Goal: Task Accomplishment & Management: Complete application form

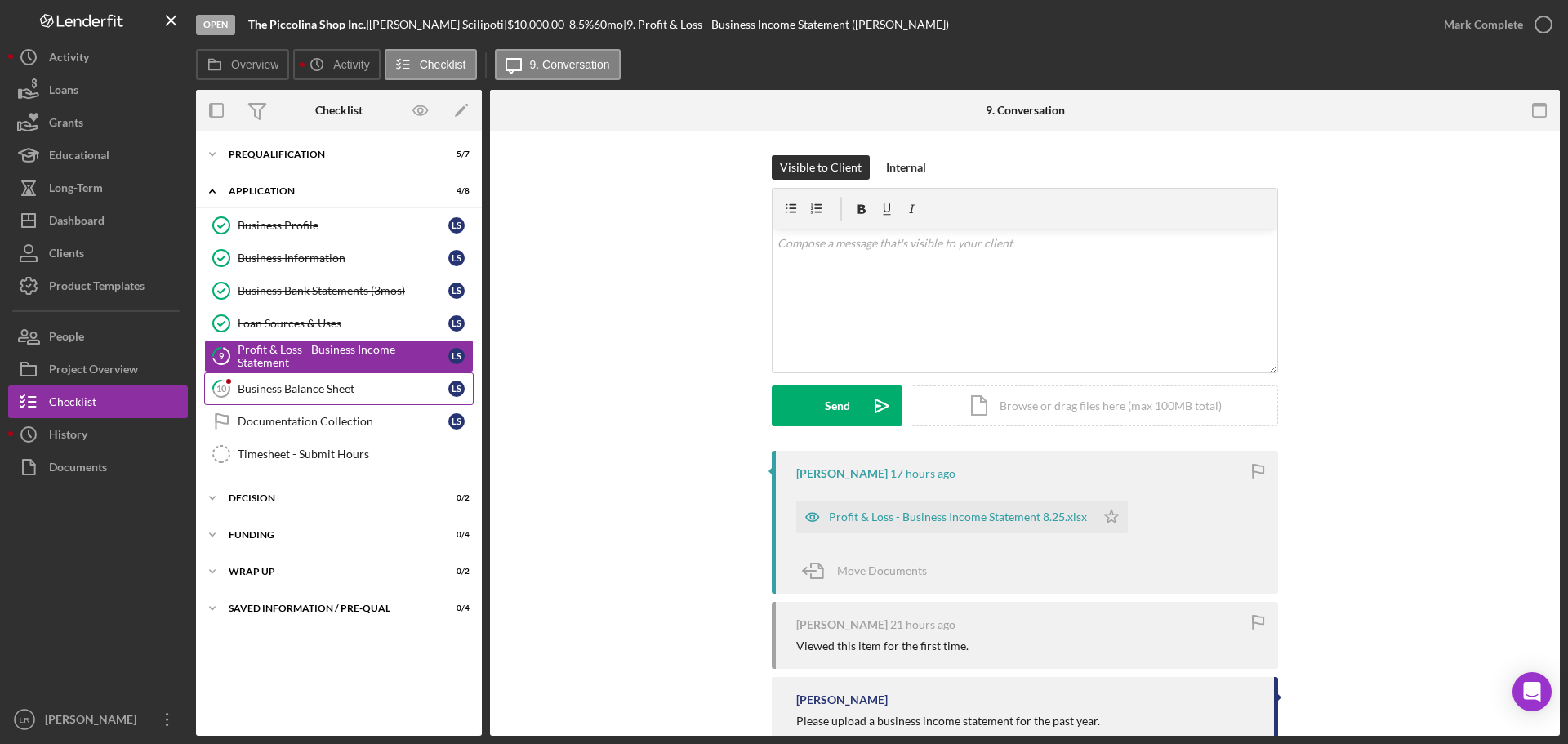
click at [265, 387] on div "Business Balance Sheet" at bounding box center [343, 389] width 211 height 13
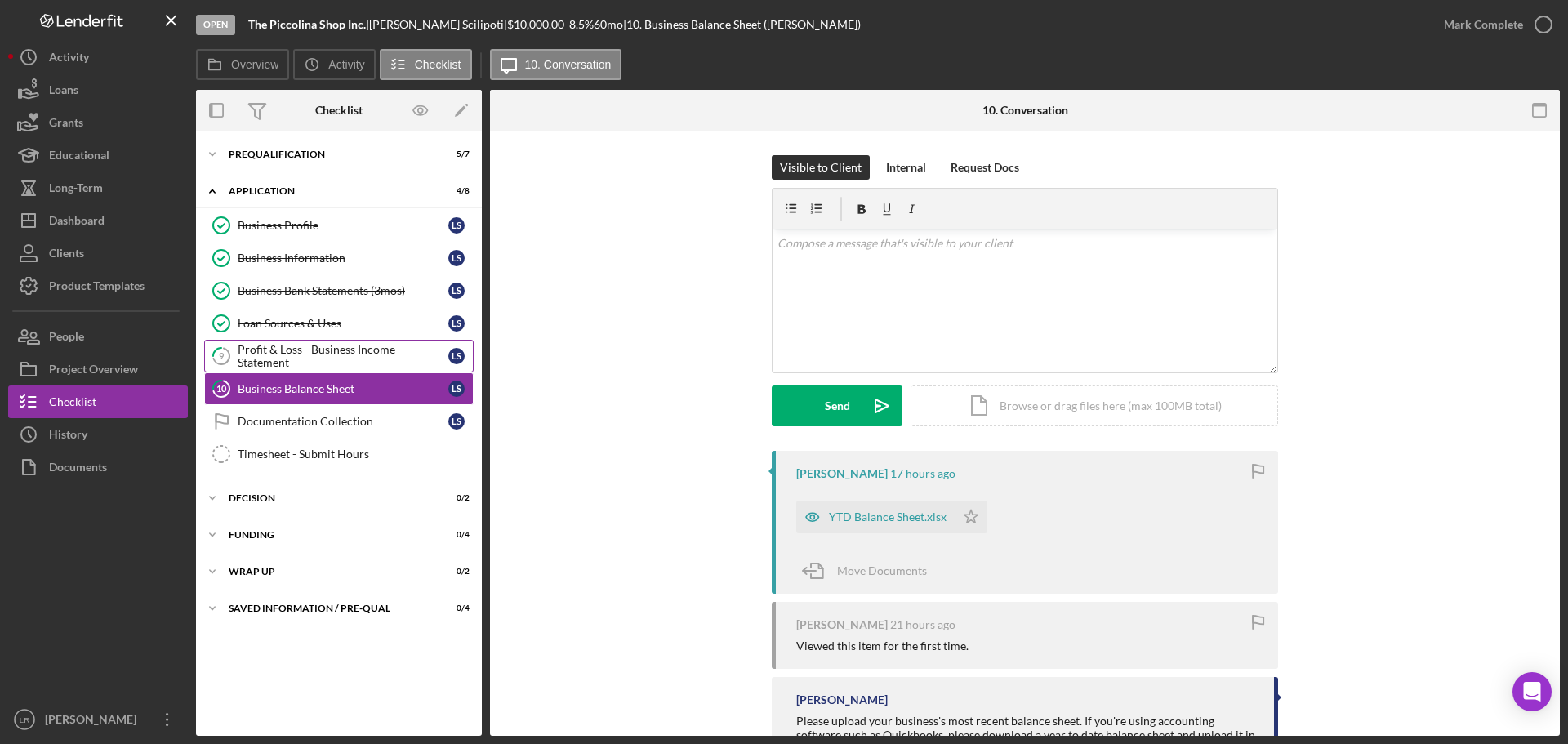
click at [319, 360] on div "Profit & Loss - Business Income Statement" at bounding box center [343, 356] width 211 height 27
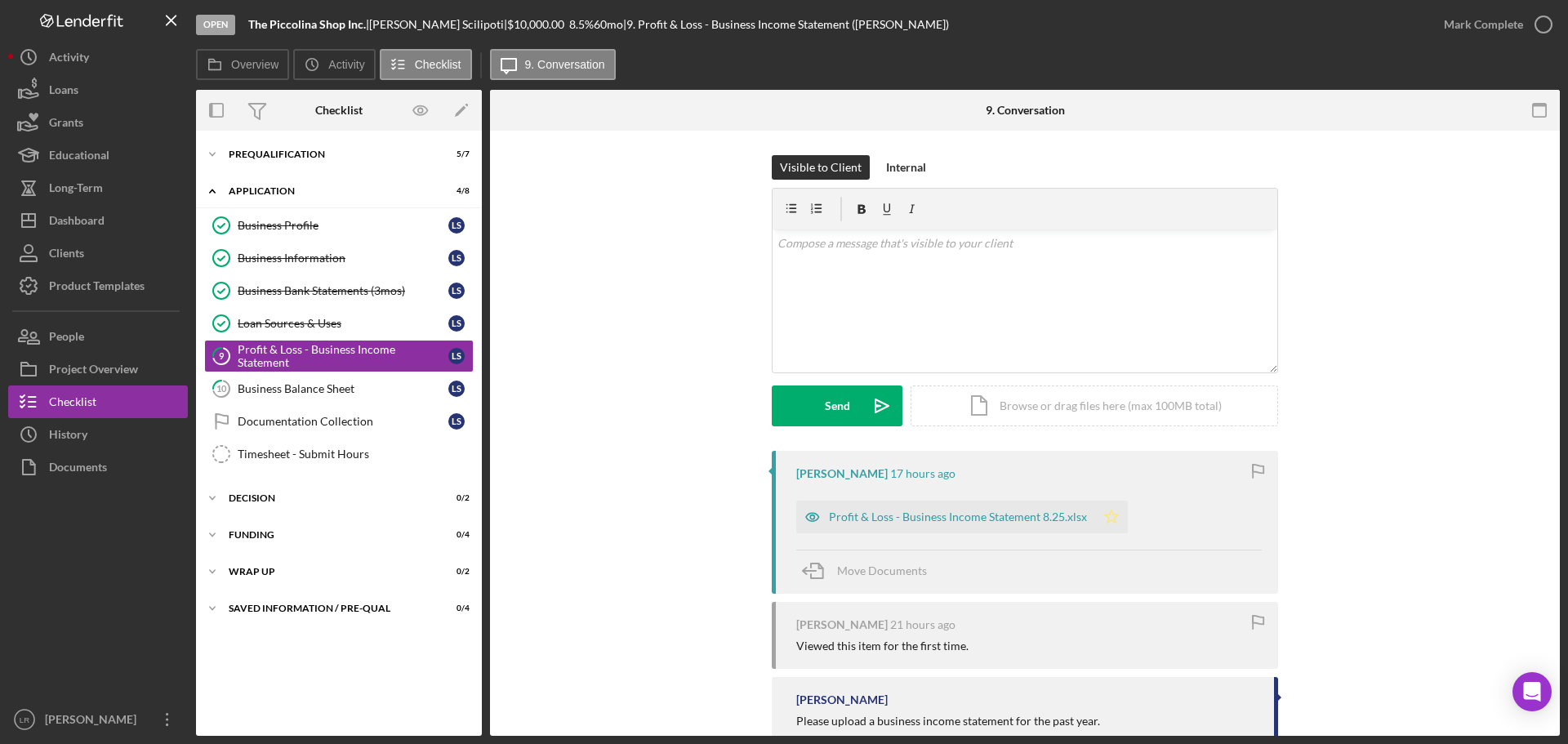
click at [1111, 521] on icon "Icon/Star" at bounding box center [1111, 516] width 33 height 33
click at [1517, 26] on div "Mark Complete" at bounding box center [1483, 24] width 79 height 33
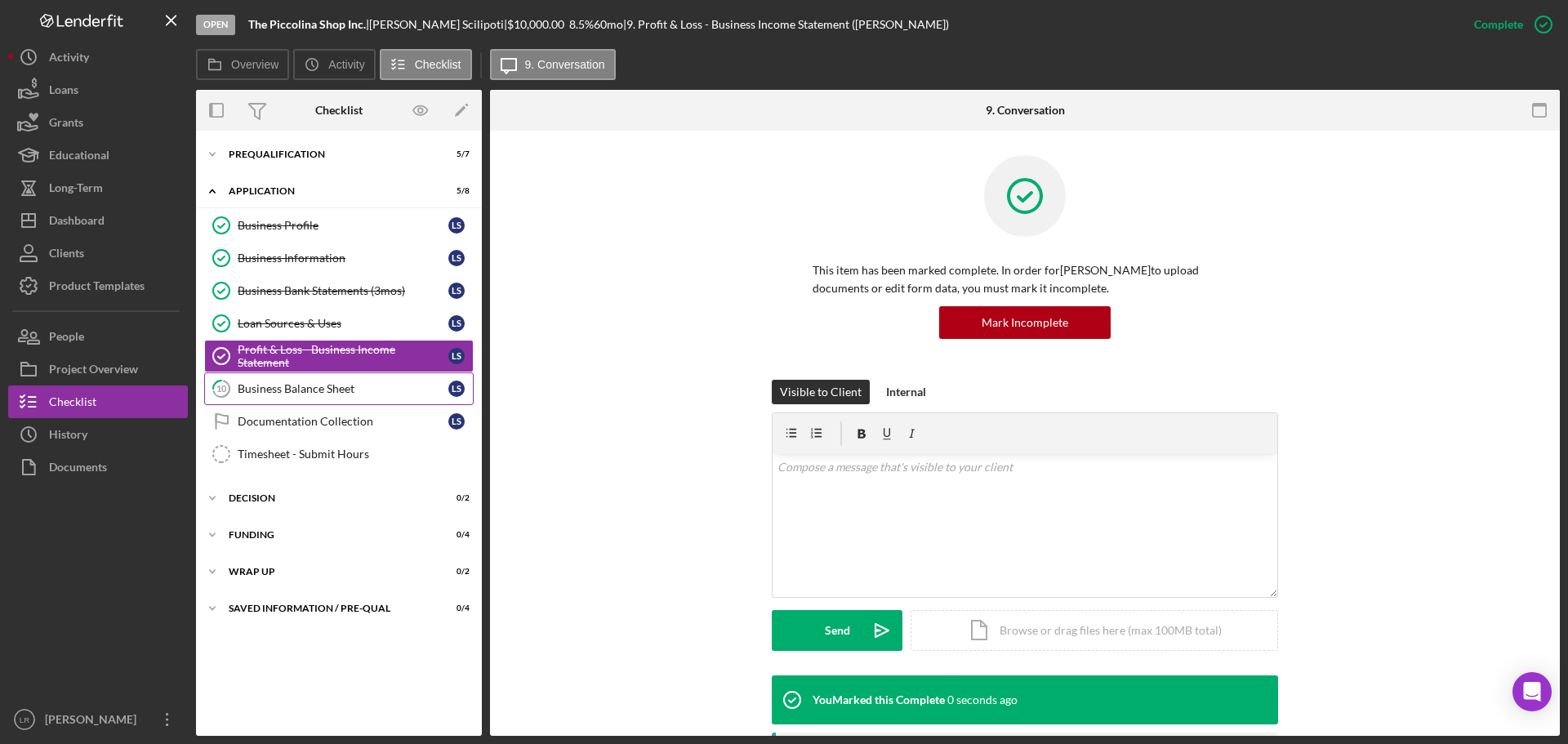
click at [313, 391] on div "Business Balance Sheet" at bounding box center [343, 389] width 211 height 13
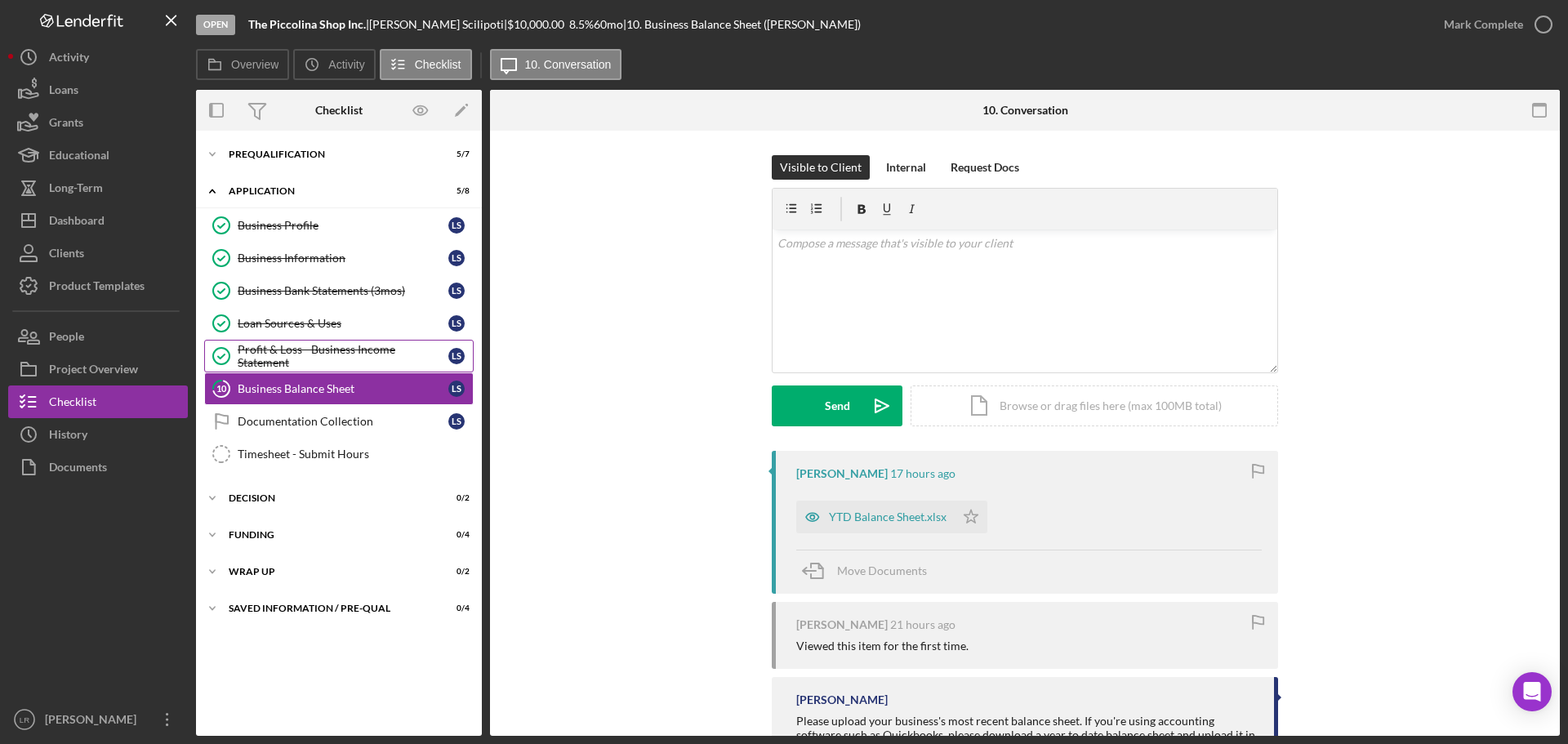
click at [290, 359] on div "Profit & Loss - Business Income Statement" at bounding box center [343, 356] width 211 height 27
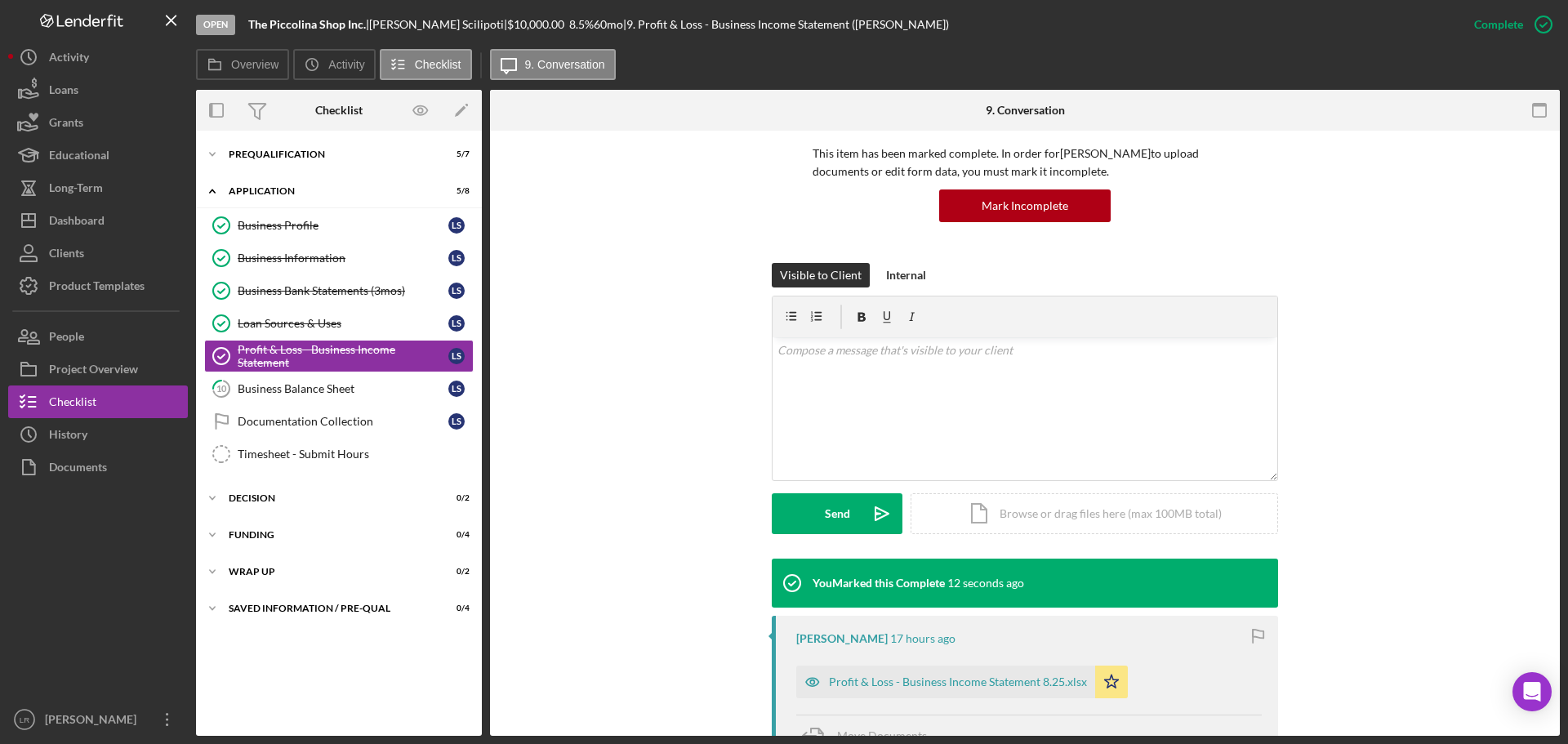
scroll to position [460, 0]
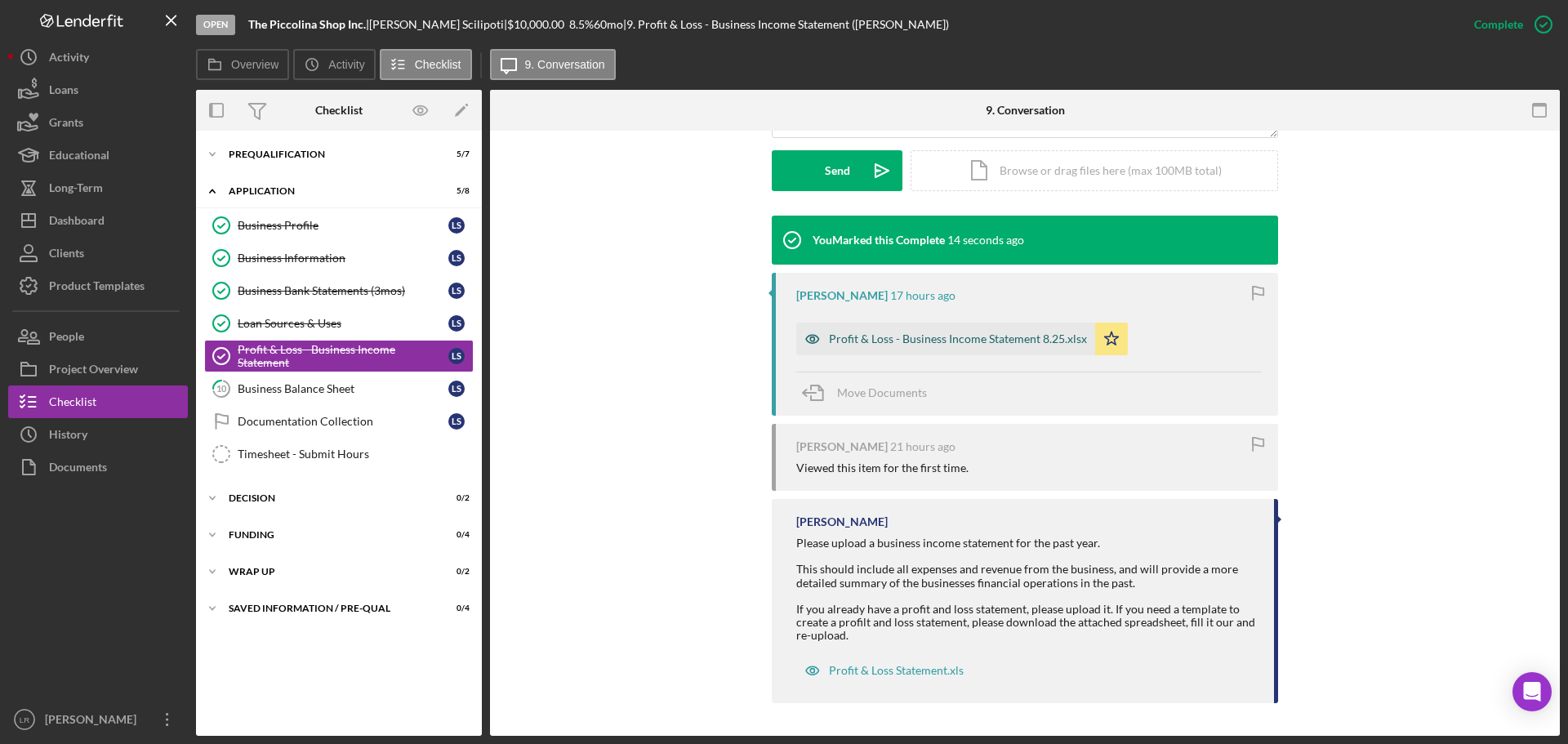
click at [1014, 339] on div "Profit & Loss - Business Income Statement 8.25.xlsx" at bounding box center [957, 338] width 258 height 13
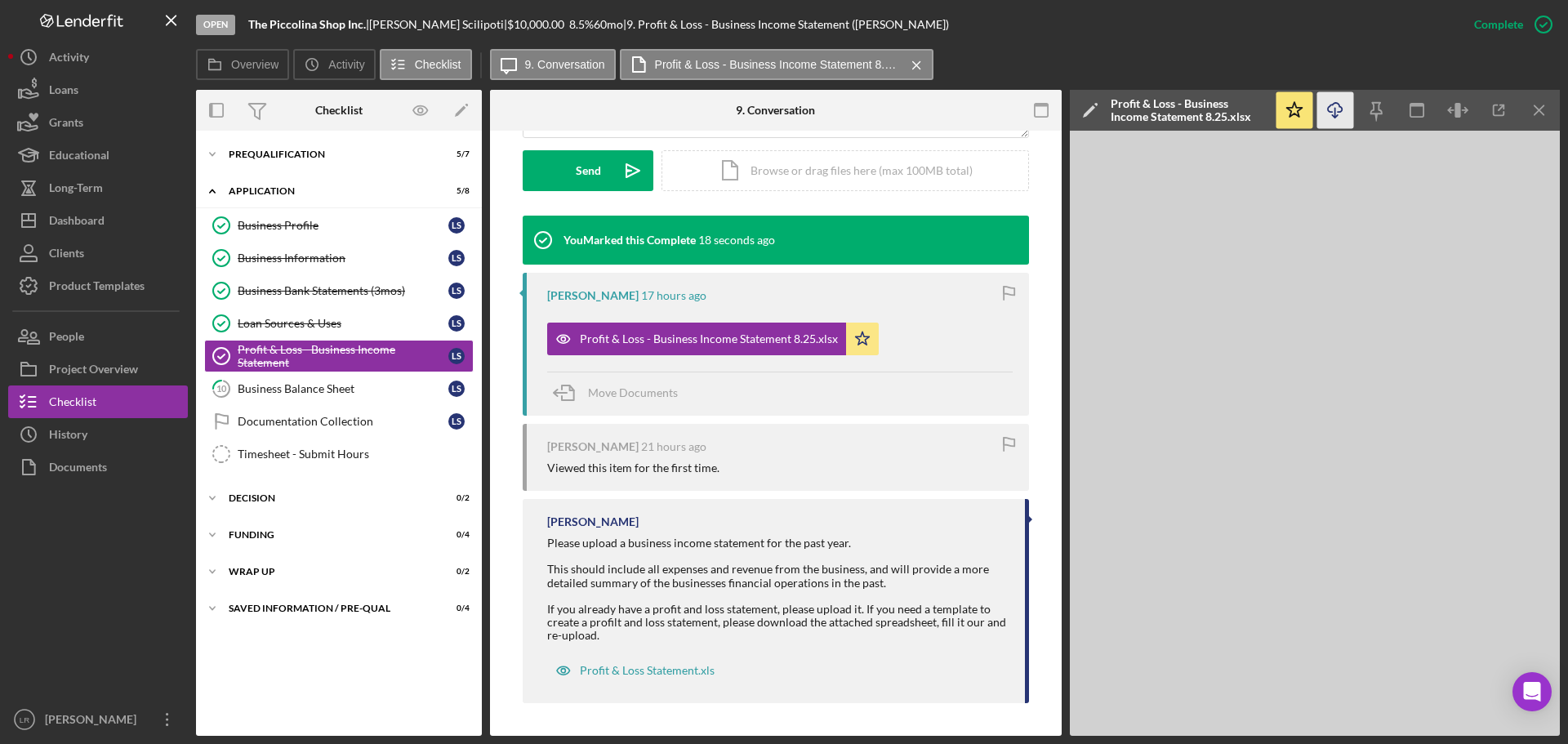
click at [1333, 110] on icon "Icon/Download" at bounding box center [1336, 111] width 37 height 37
click at [352, 390] on div "Business Balance Sheet" at bounding box center [343, 389] width 211 height 13
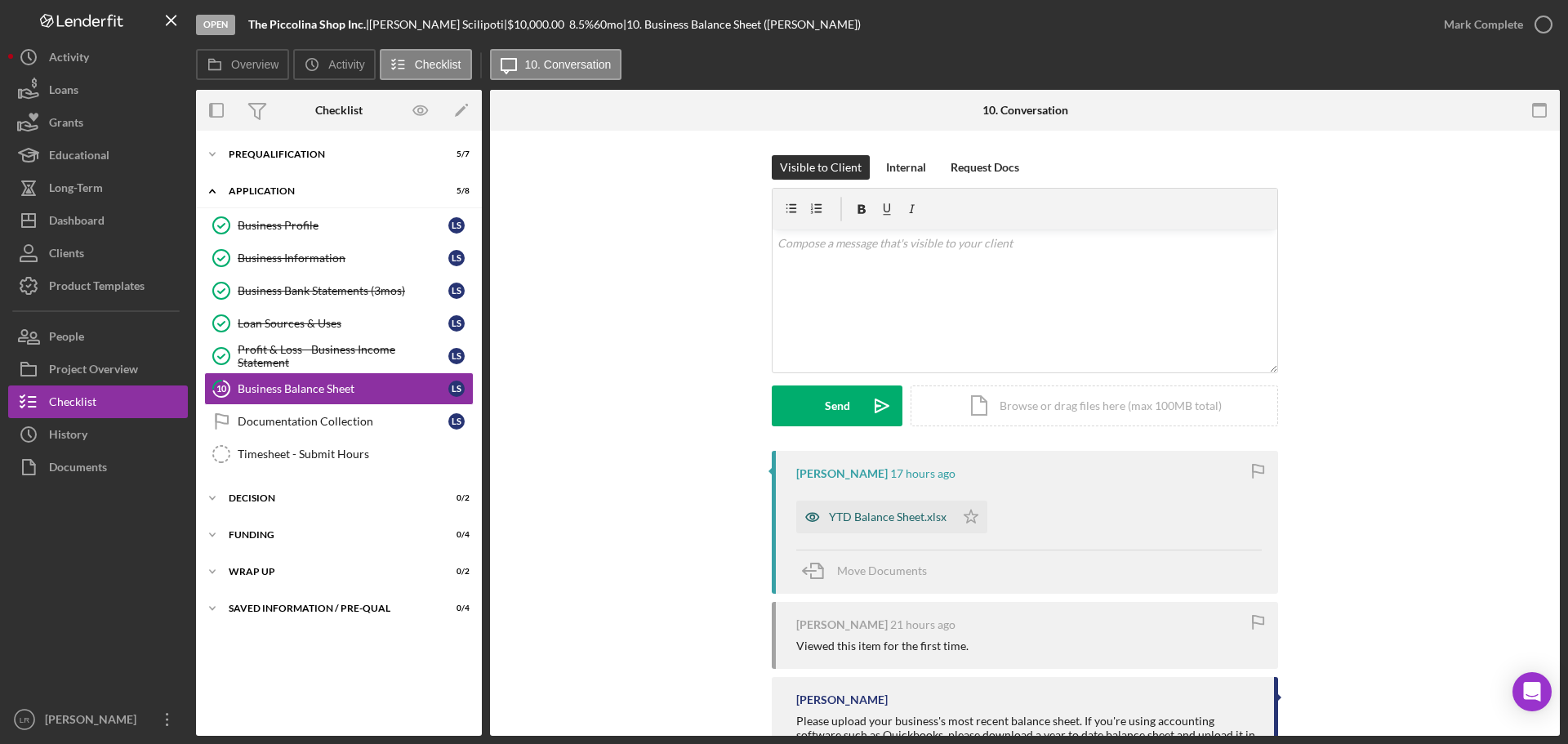
click at [881, 520] on div "YTD Balance Sheet.xlsx" at bounding box center [887, 516] width 118 height 13
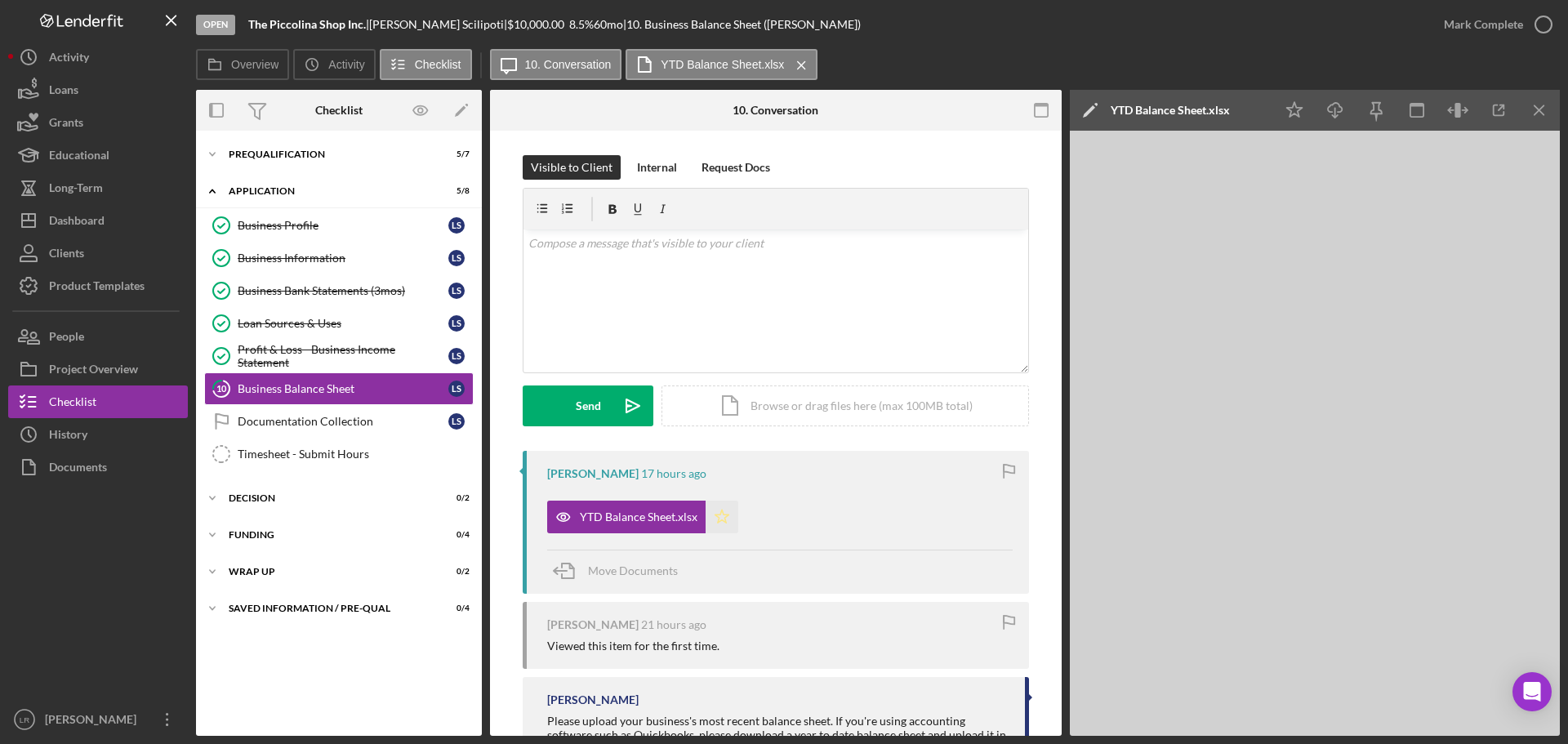
click at [716, 515] on polygon "button" at bounding box center [722, 516] width 14 height 13
click at [1084, 101] on icon "Icon/Edit" at bounding box center [1090, 110] width 41 height 41
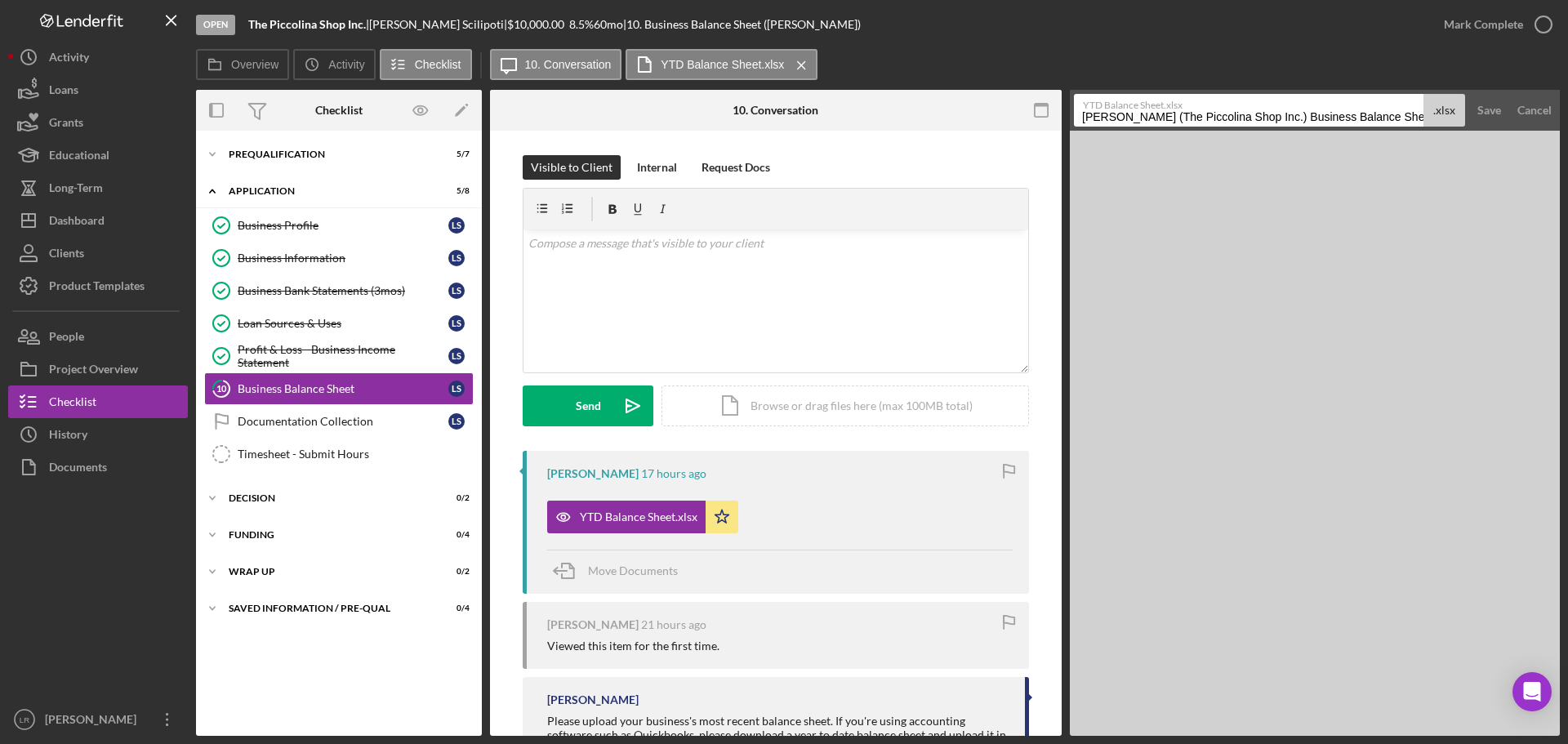
drag, startPoint x: 1320, startPoint y: 120, endPoint x: 473, endPoint y: 74, distance: 848.2
click at [473, 74] on div "Overview Icon/History Activity Checklist Icon/Message 10. Conversation YTD Bala…" at bounding box center [877, 392] width 1363 height 687
drag, startPoint x: 1173, startPoint y: 118, endPoint x: 1477, endPoint y: 103, distance: 304.4
click at [1477, 103] on form "YTD Balance Sheet.xlsx Business Balance Sheet 20250821 .xlsx Save Cancel" at bounding box center [1314, 110] width 490 height 41
type input "Business Balance (YTD)"
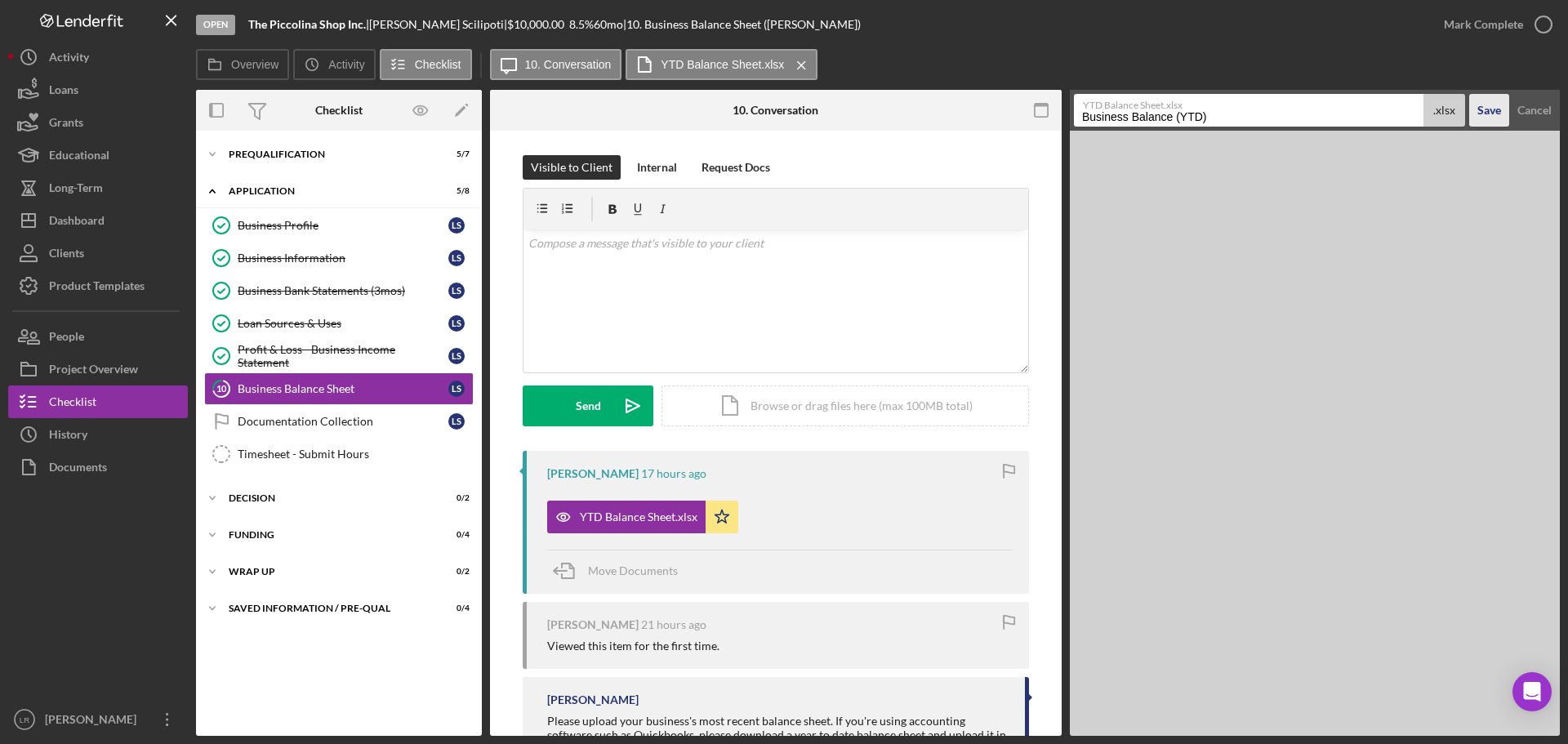
click at [1499, 114] on div "Save" at bounding box center [1489, 110] width 24 height 33
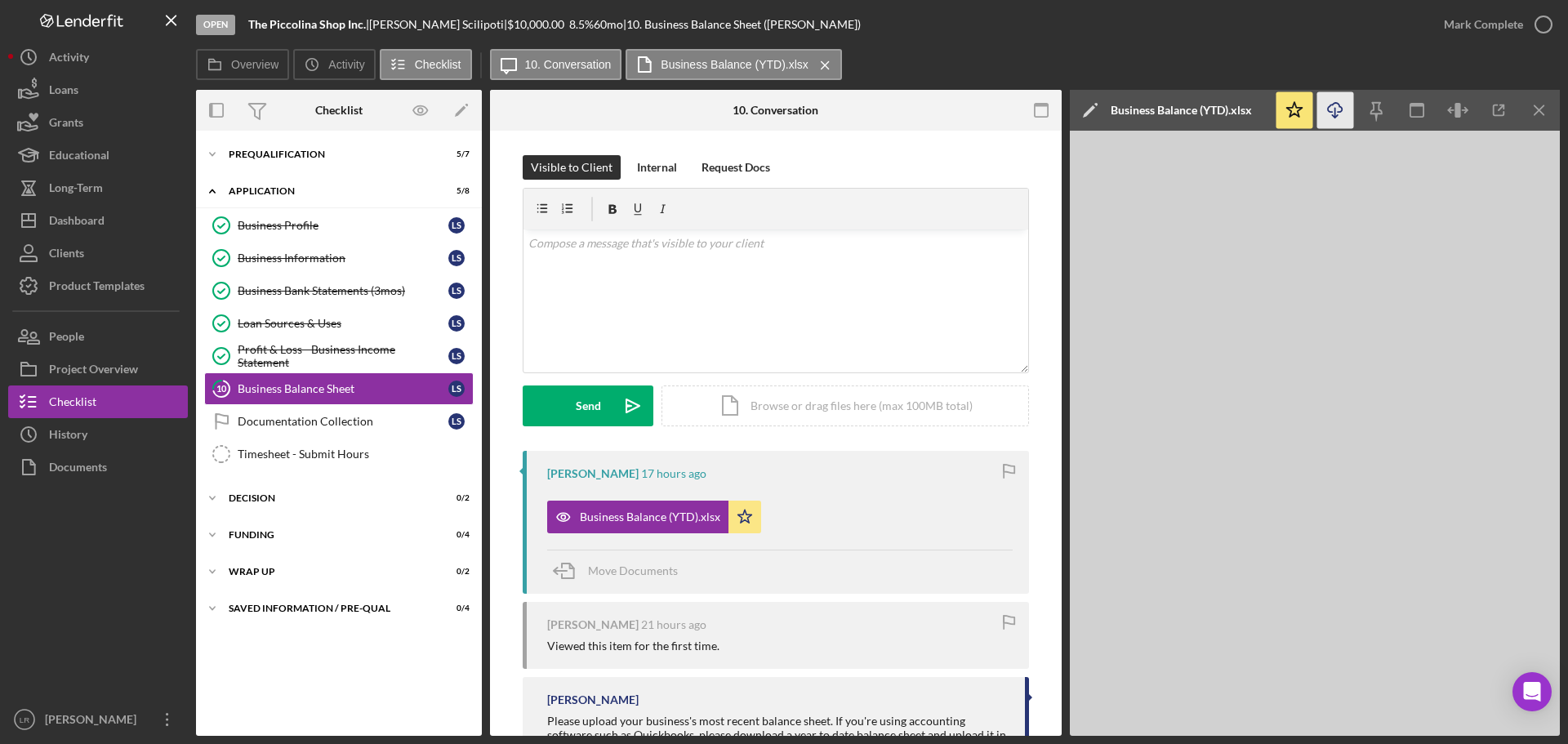
click at [1338, 110] on icon "Icon/Download" at bounding box center [1336, 111] width 37 height 37
click at [1519, 19] on div "Mark Complete" at bounding box center [1483, 24] width 79 height 33
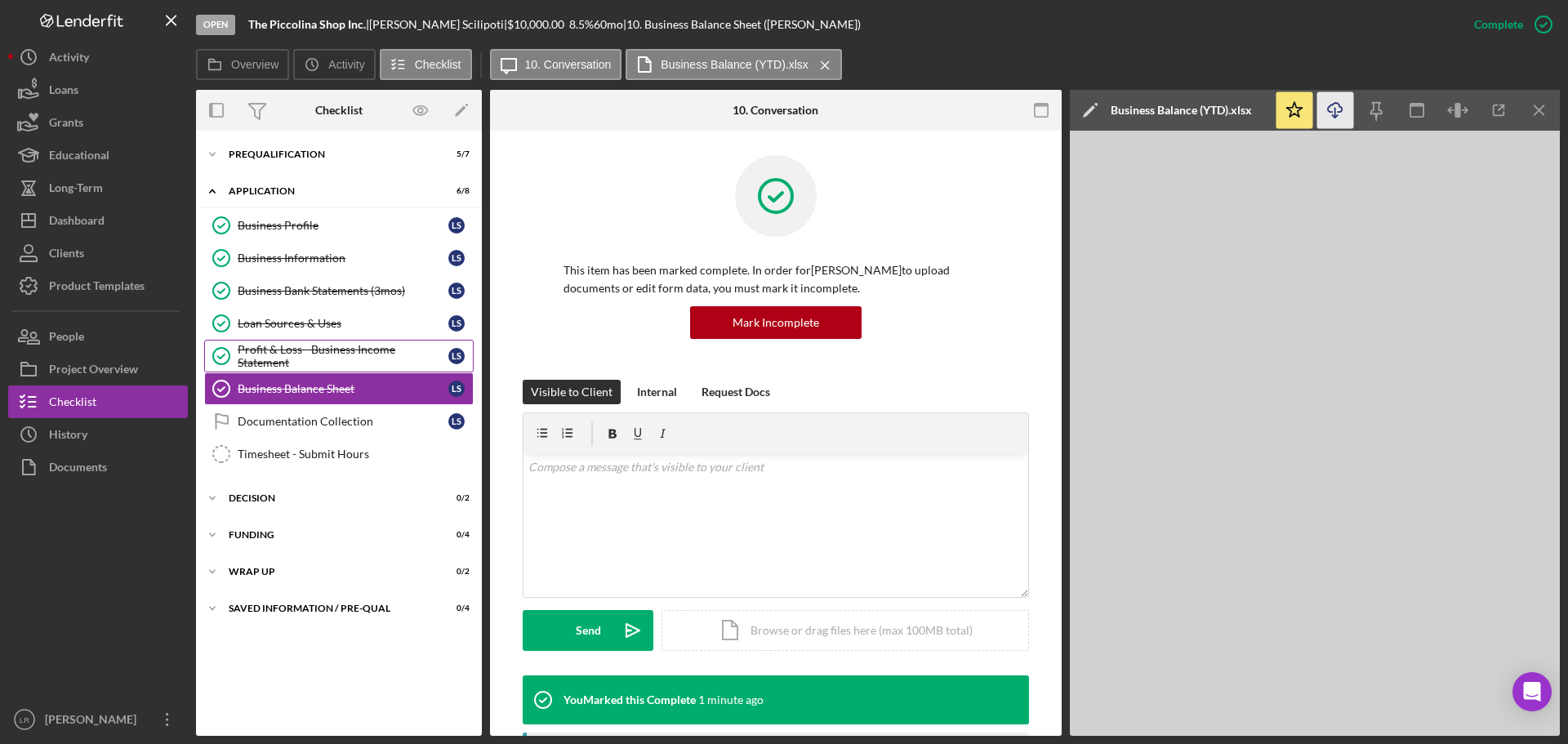
click at [358, 356] on div "Profit & Loss - Business Income Statement" at bounding box center [343, 356] width 211 height 27
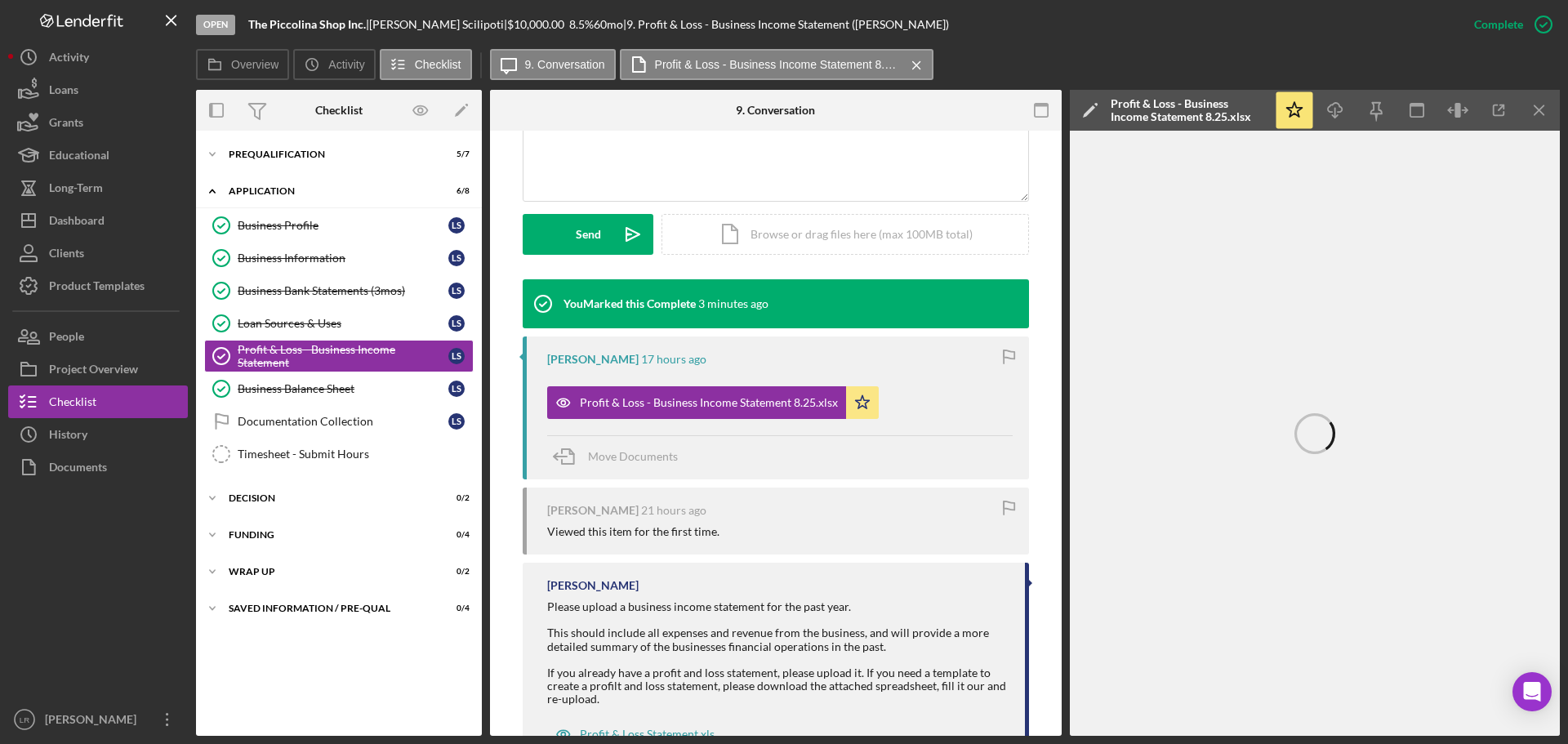
scroll to position [460, 0]
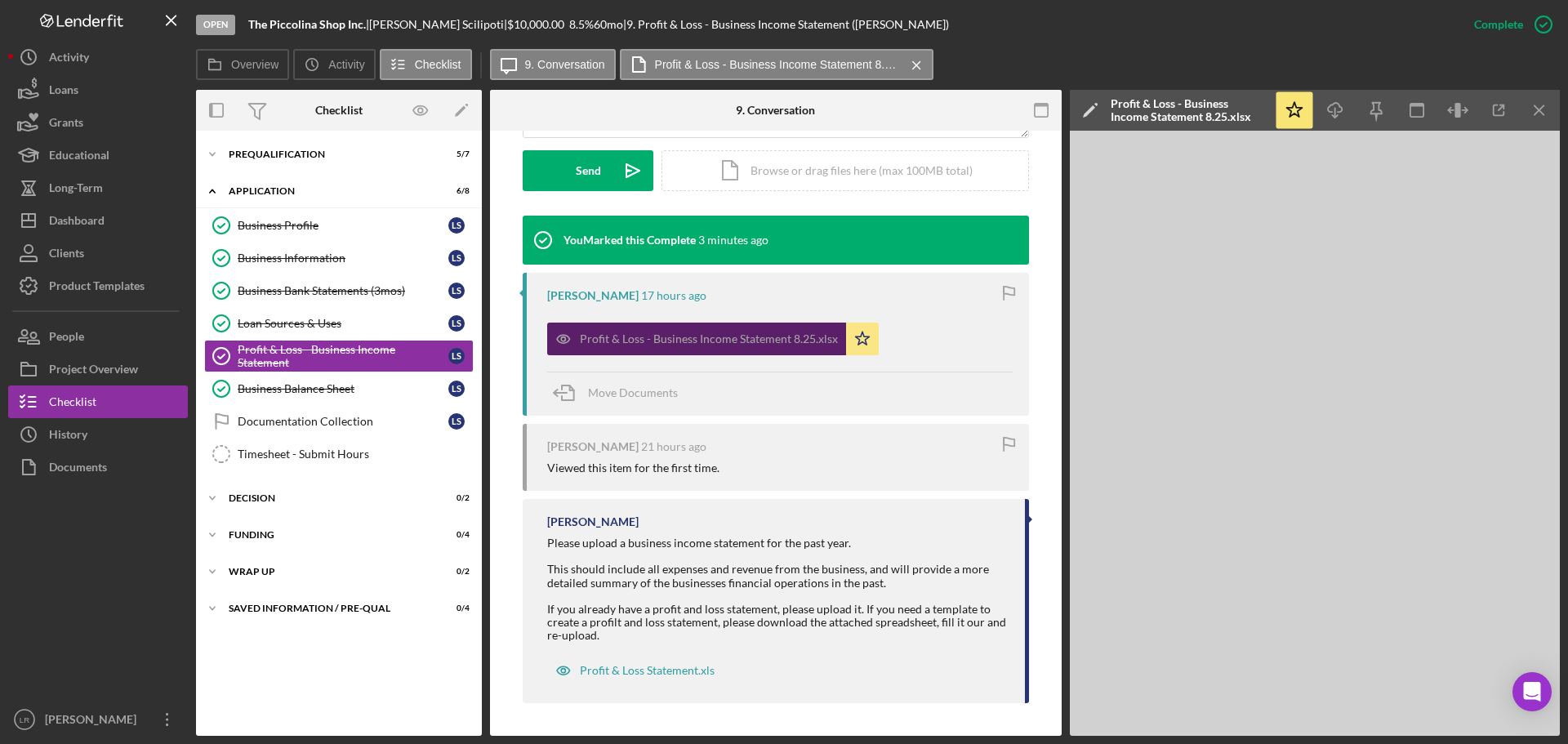
click at [669, 330] on div "Profit & Loss - Business Income Statement 8.25.xlsx" at bounding box center [697, 338] width 299 height 33
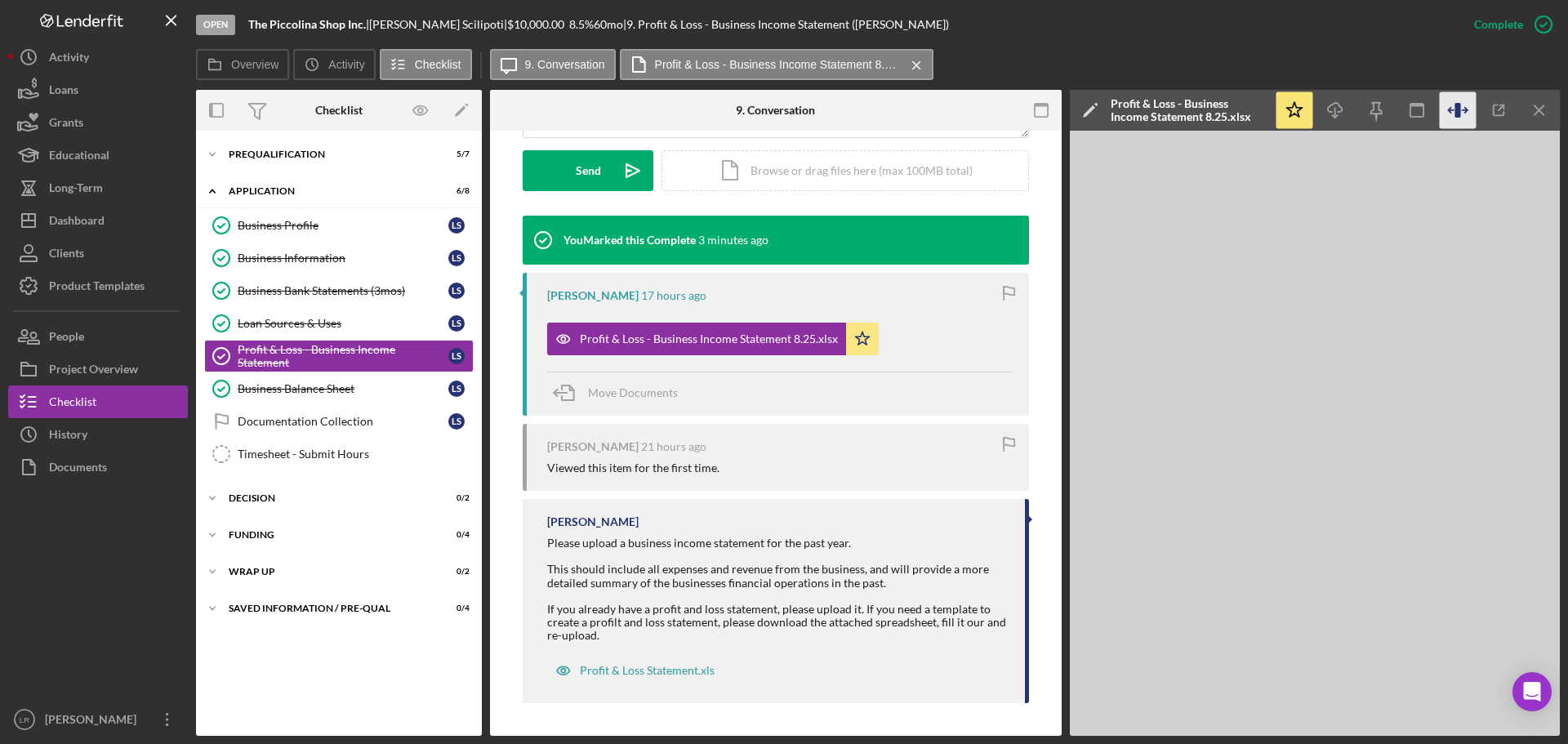
click at [1455, 112] on icon "button" at bounding box center [1458, 111] width 37 height 37
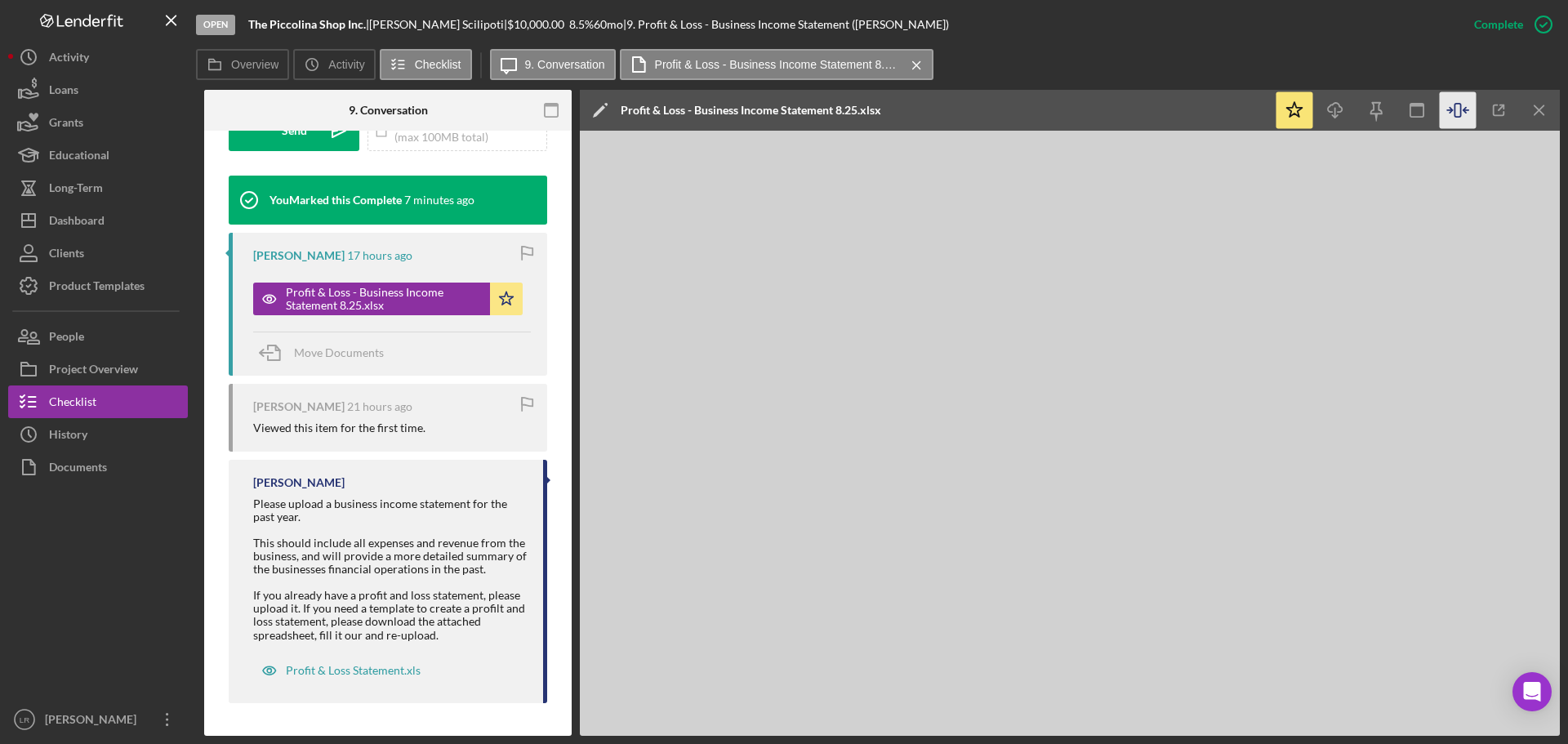
scroll to position [523, 0]
